Goal: Task Accomplishment & Management: Manage account settings

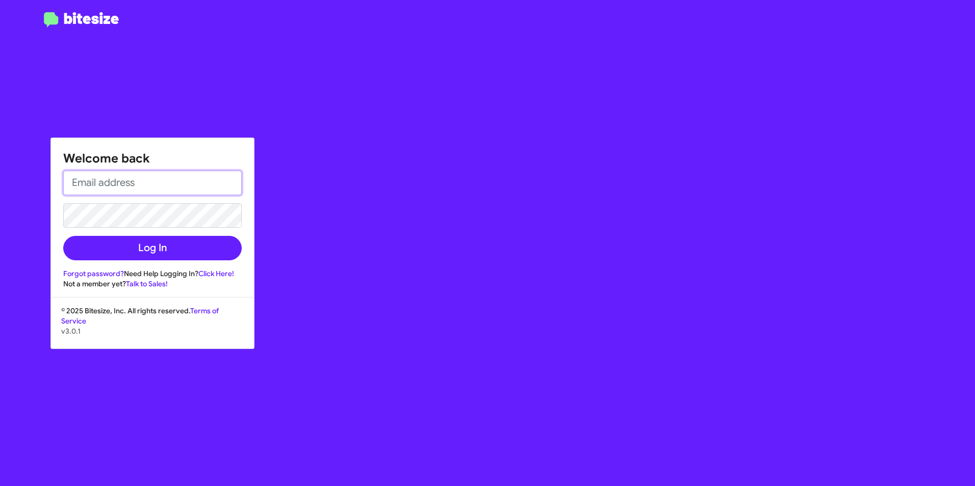
click at [126, 185] on input "email" at bounding box center [152, 183] width 178 height 24
type input "[EMAIL_ADDRESS][DOMAIN_NAME]"
click at [63, 236] on button "Log In" at bounding box center [152, 248] width 178 height 24
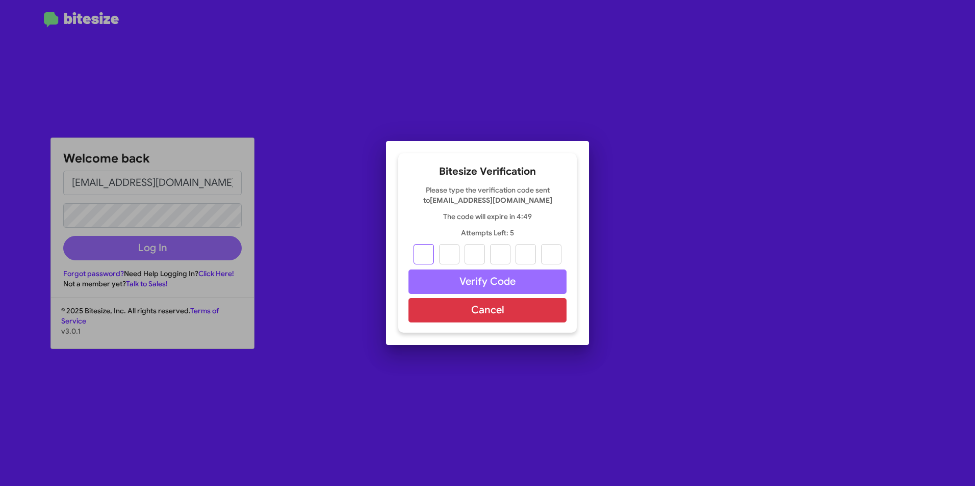
click at [418, 252] on input "text" at bounding box center [423, 254] width 20 height 20
type input "0"
type input "9"
type input "8"
type input "7"
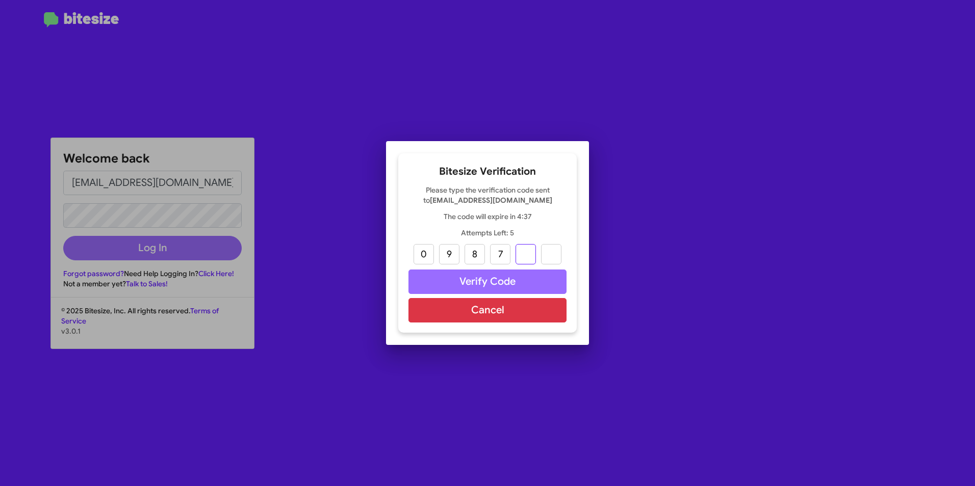
type input "4"
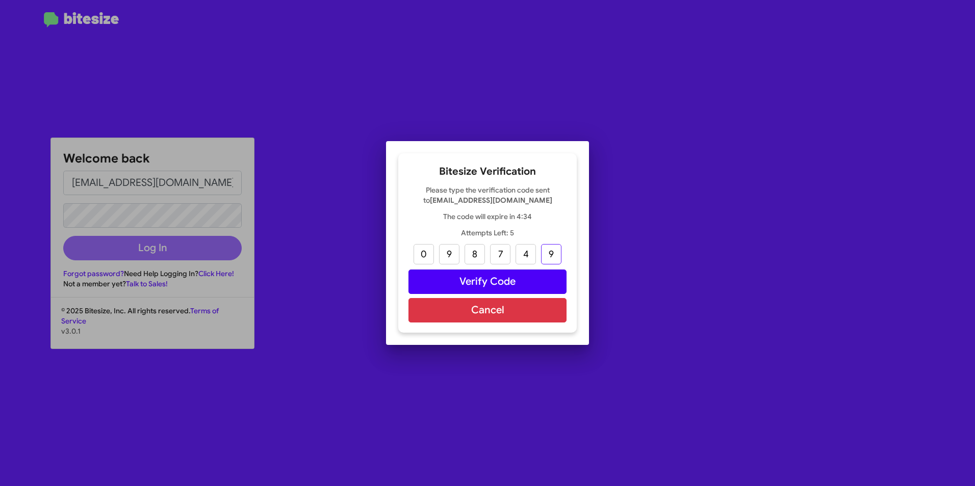
type input "9"
click at [524, 283] on button "Verify Code" at bounding box center [487, 282] width 158 height 24
